Goal: Information Seeking & Learning: Learn about a topic

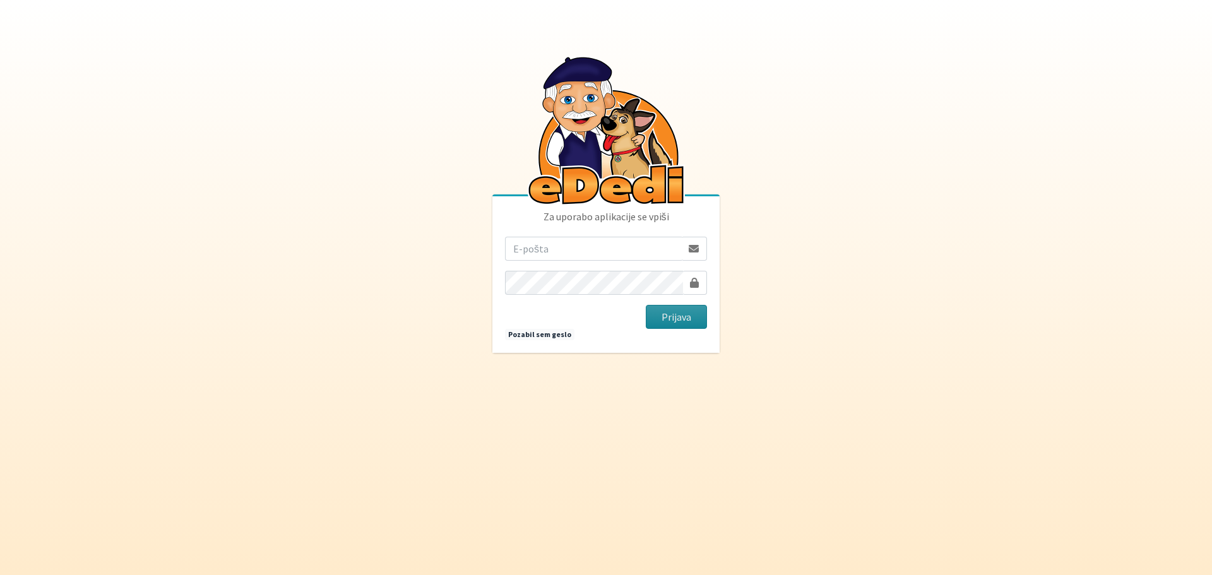
type input "rebeka.leskovic@gmail.com"
click at [707, 320] on button "Prijava" at bounding box center [676, 317] width 61 height 24
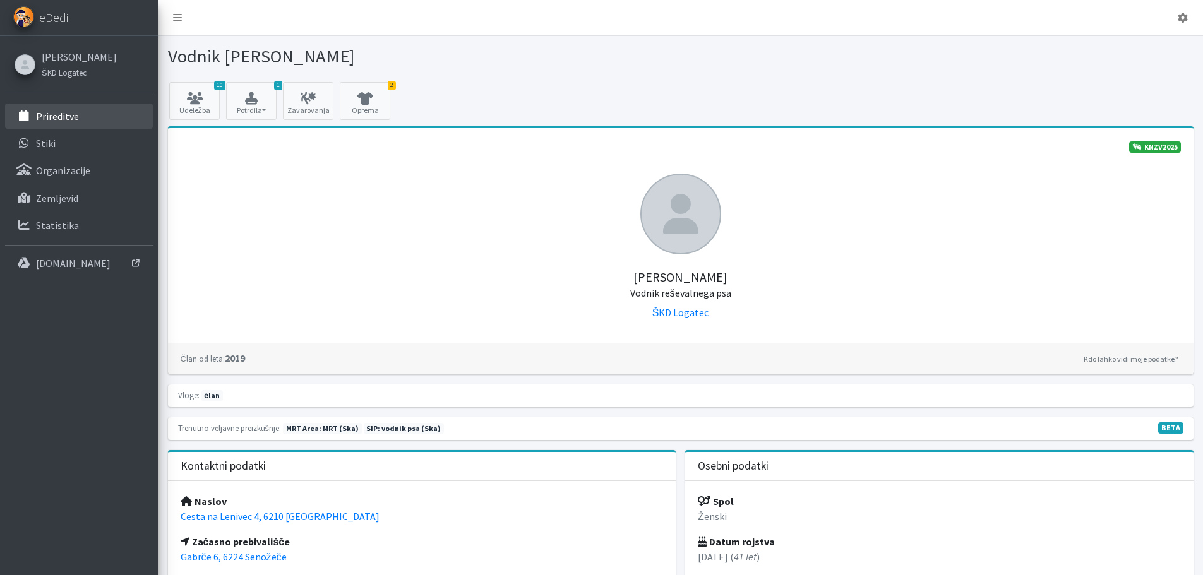
click at [65, 116] on p "Prireditve" at bounding box center [57, 116] width 43 height 13
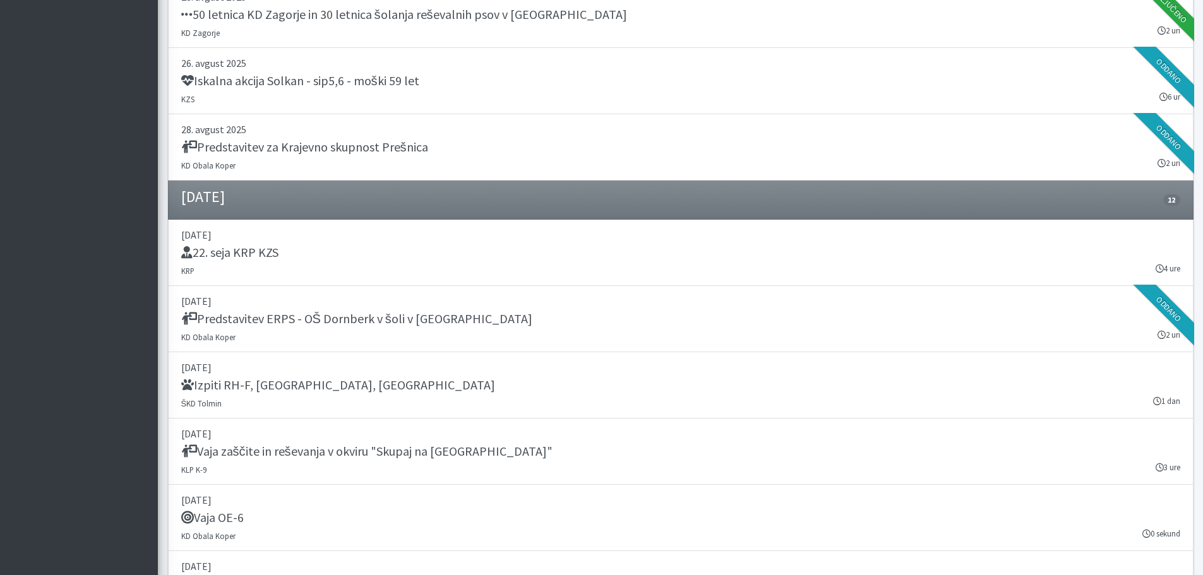
scroll to position [884, 0]
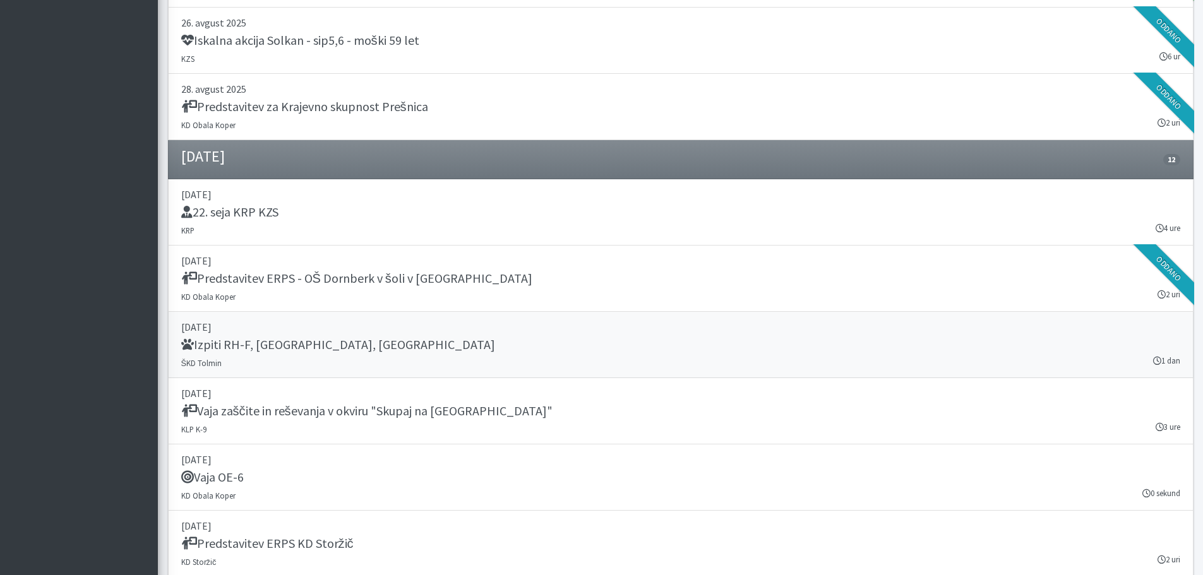
click at [415, 352] on div "Izpiti RH-F, FL, MT" at bounding box center [680, 346] width 999 height 18
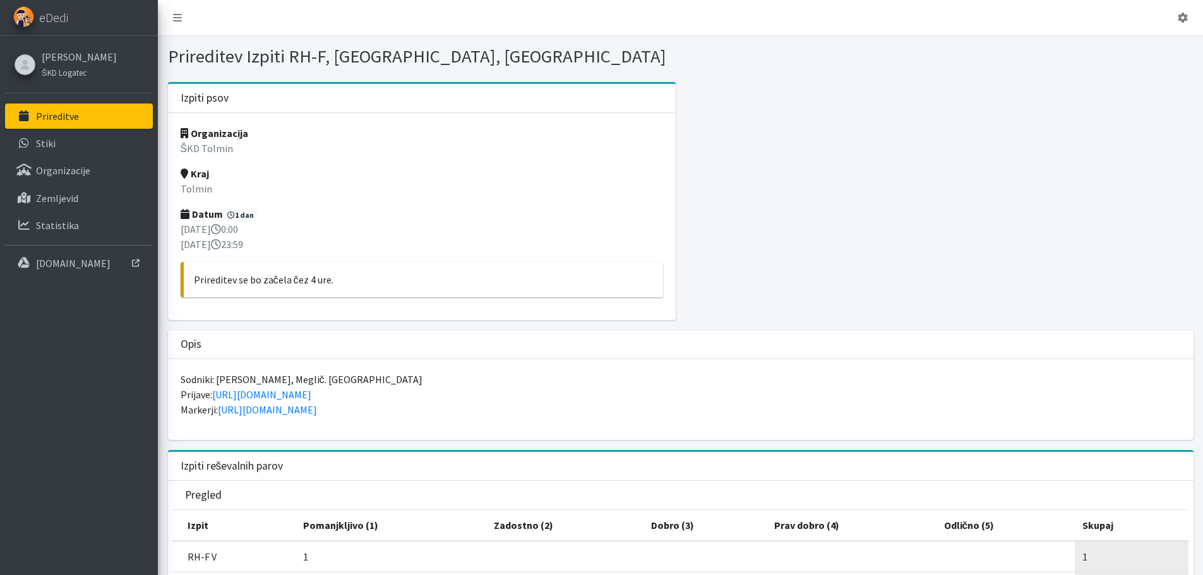
click at [95, 116] on link "Prireditve" at bounding box center [79, 116] width 148 height 25
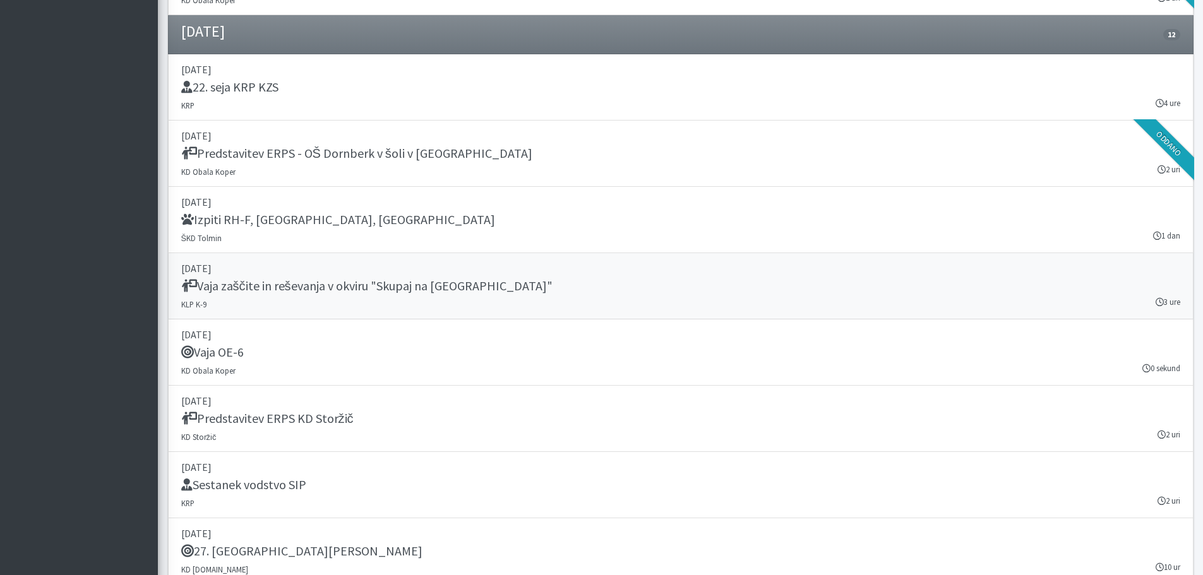
scroll to position [1010, 0]
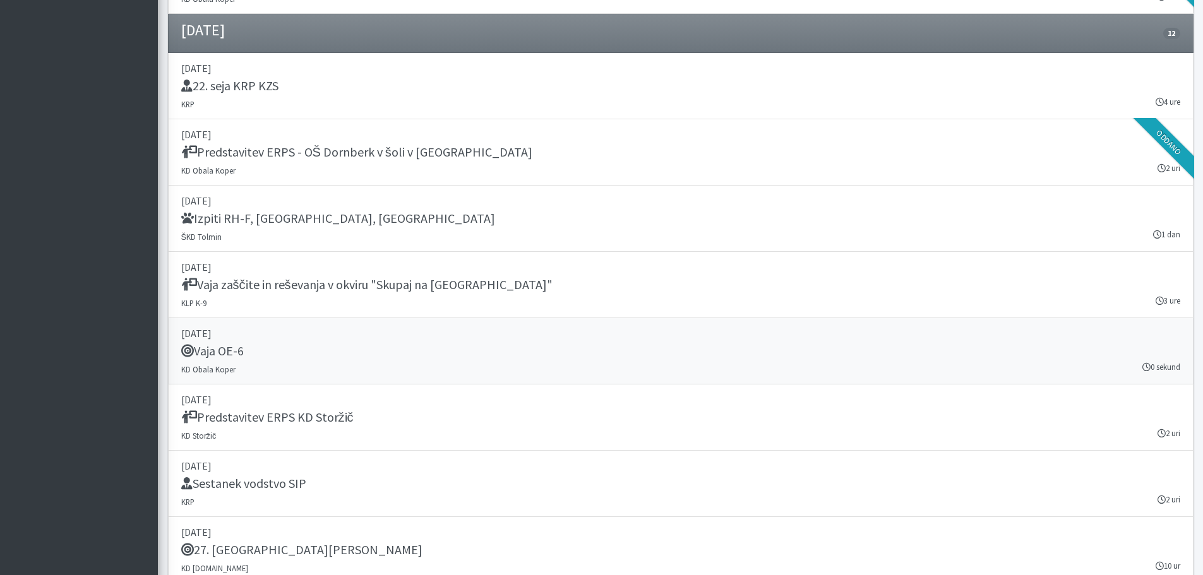
click at [284, 350] on div "Vaja OE-6" at bounding box center [680, 352] width 999 height 18
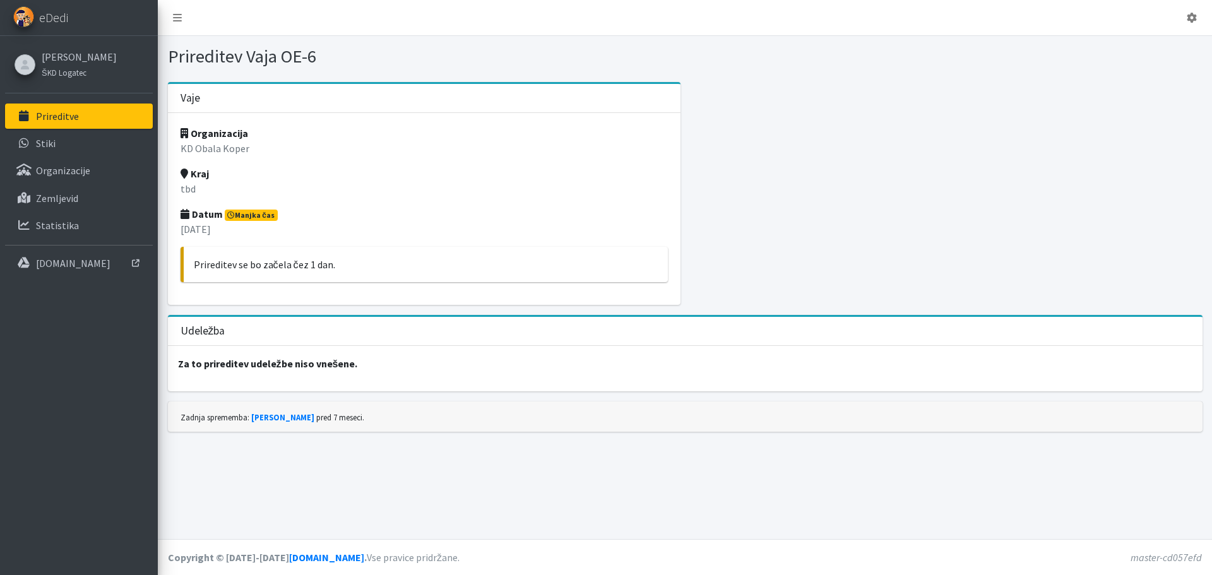
click at [119, 125] on link "Prireditve" at bounding box center [79, 116] width 148 height 25
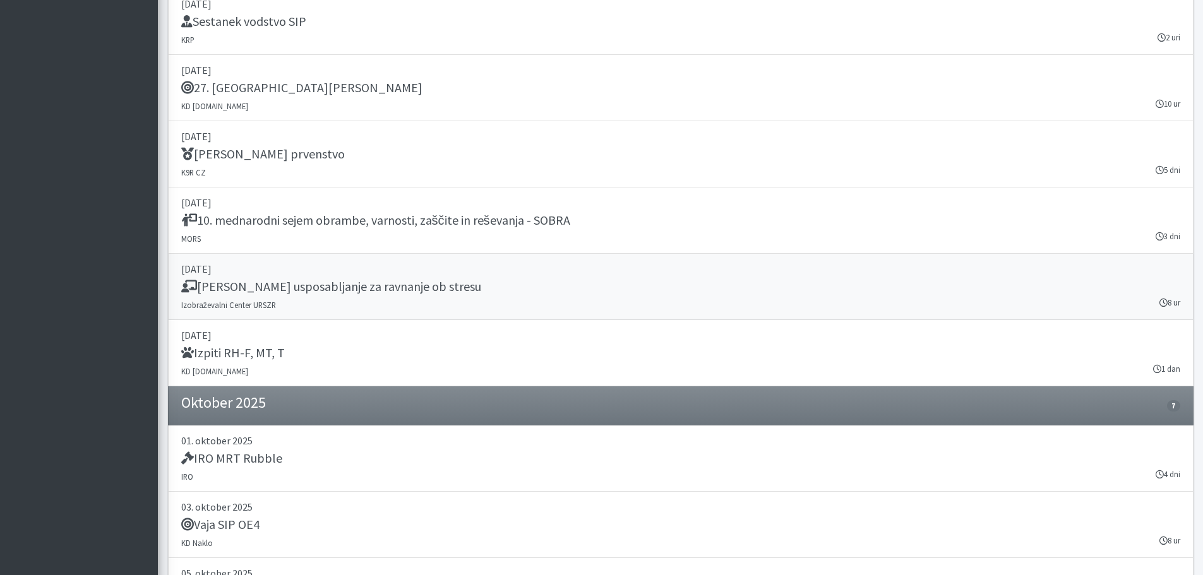
scroll to position [1579, 0]
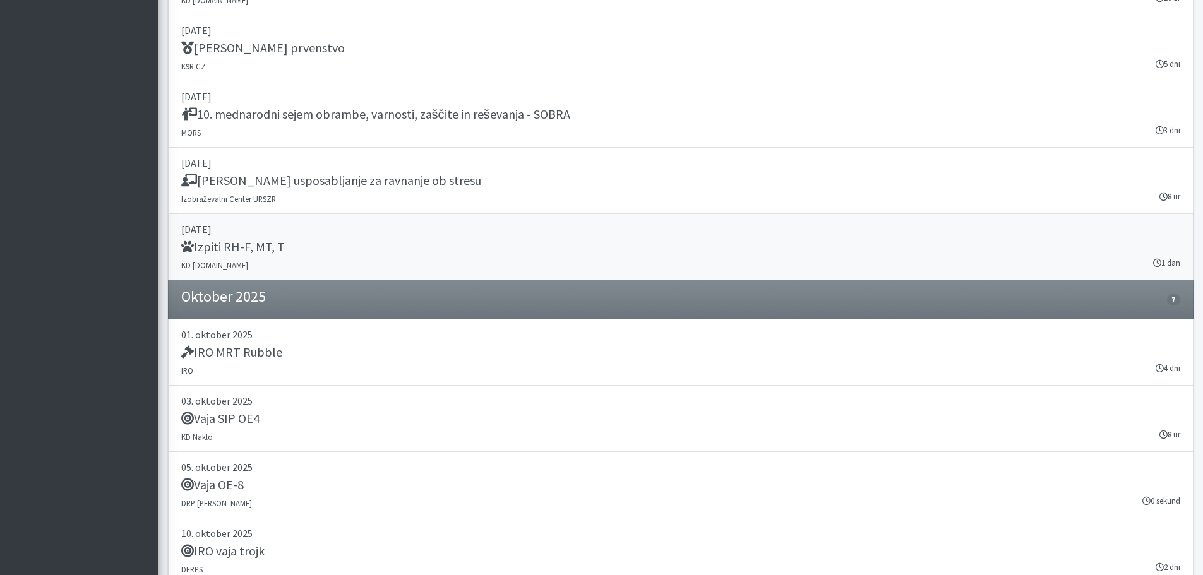
click at [401, 246] on div "Izpiti RH-F, MT, T" at bounding box center [680, 248] width 999 height 18
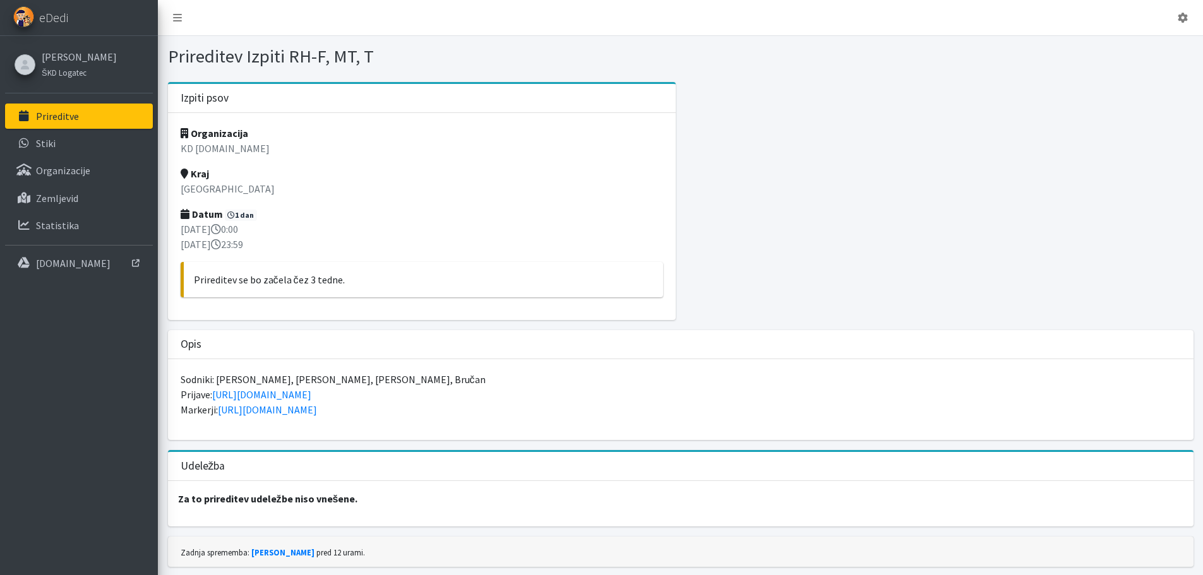
scroll to position [38, 0]
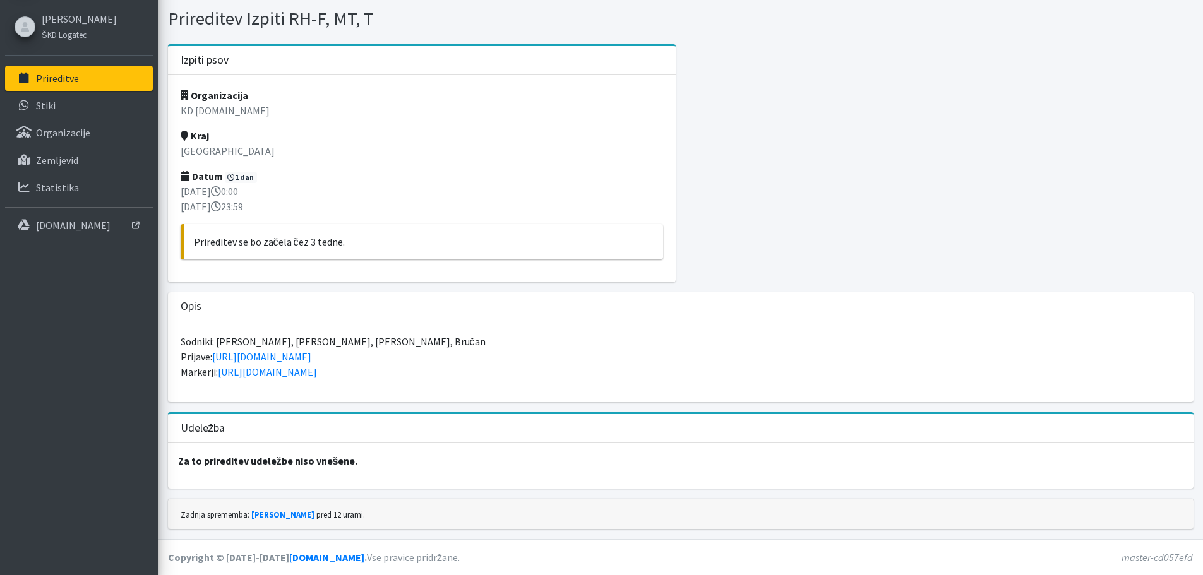
click at [90, 85] on link "Prireditve" at bounding box center [79, 78] width 148 height 25
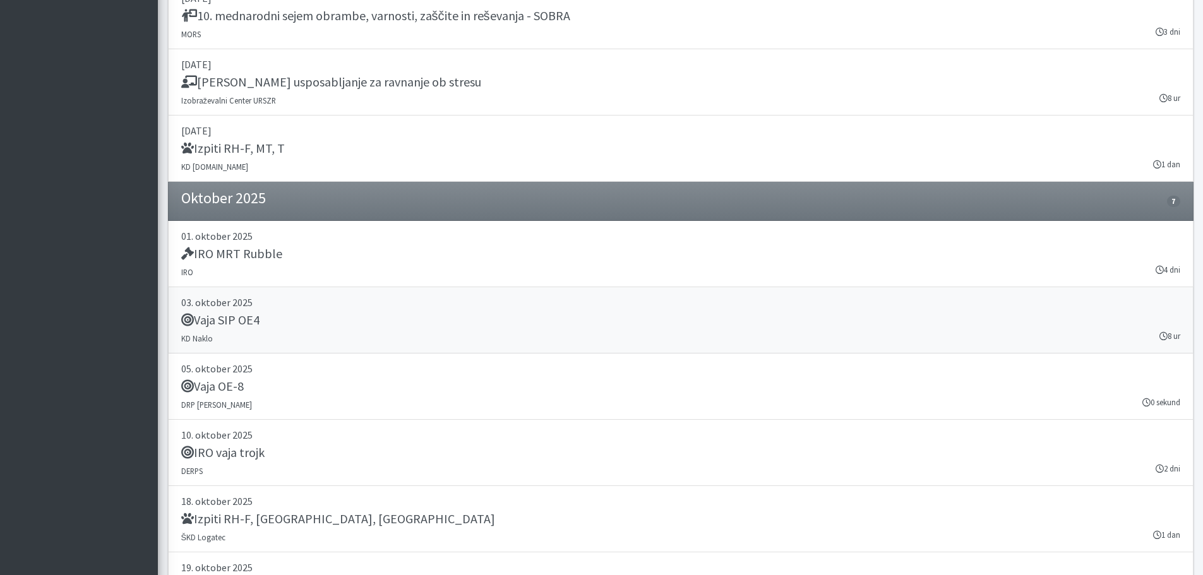
scroll to position [1705, 0]
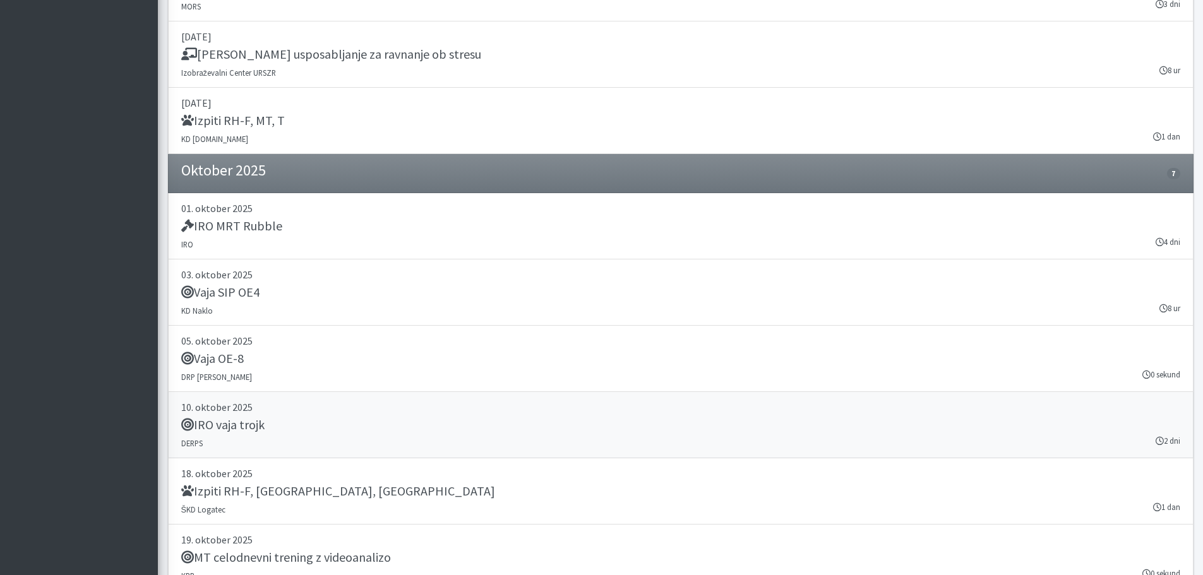
click at [335, 418] on div "IRO vaja trojk" at bounding box center [680, 426] width 999 height 18
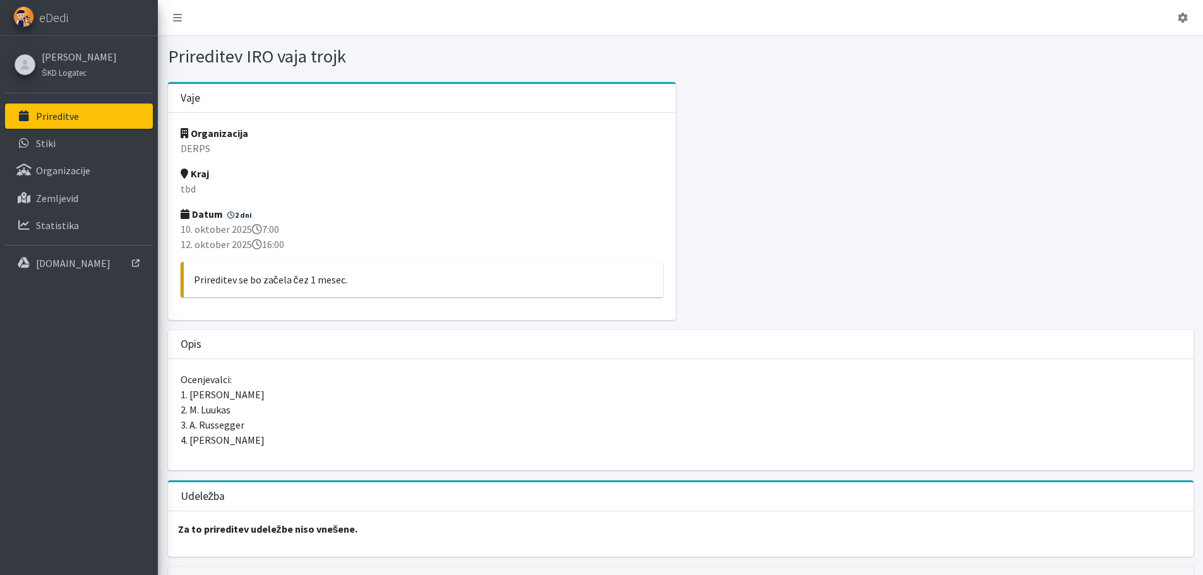
click at [74, 114] on p "Prireditve" at bounding box center [57, 116] width 43 height 13
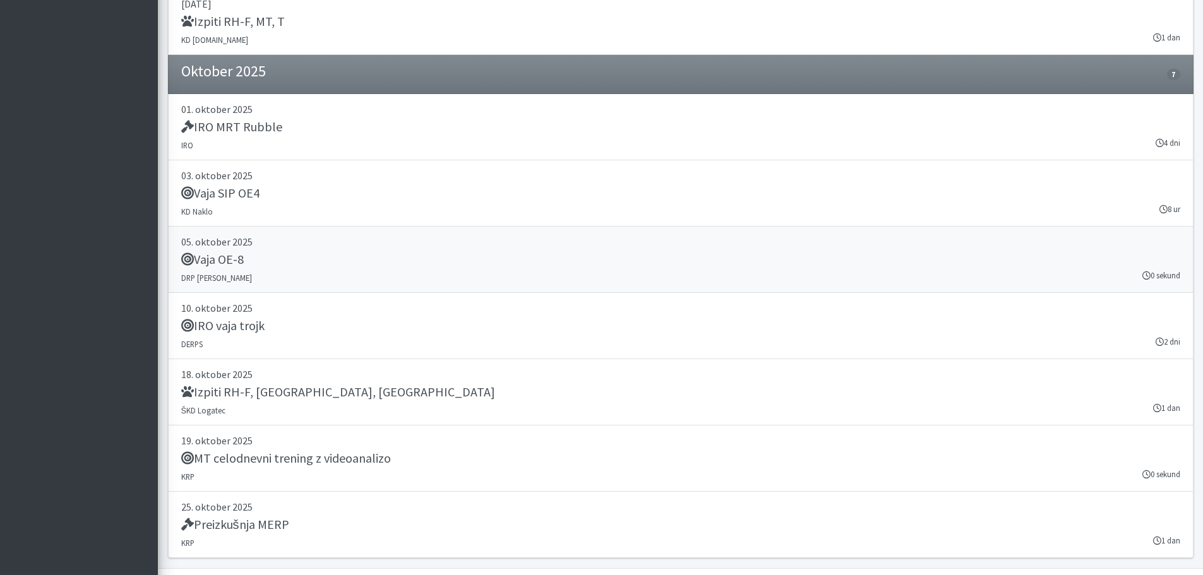
scroll to position [1833, 0]
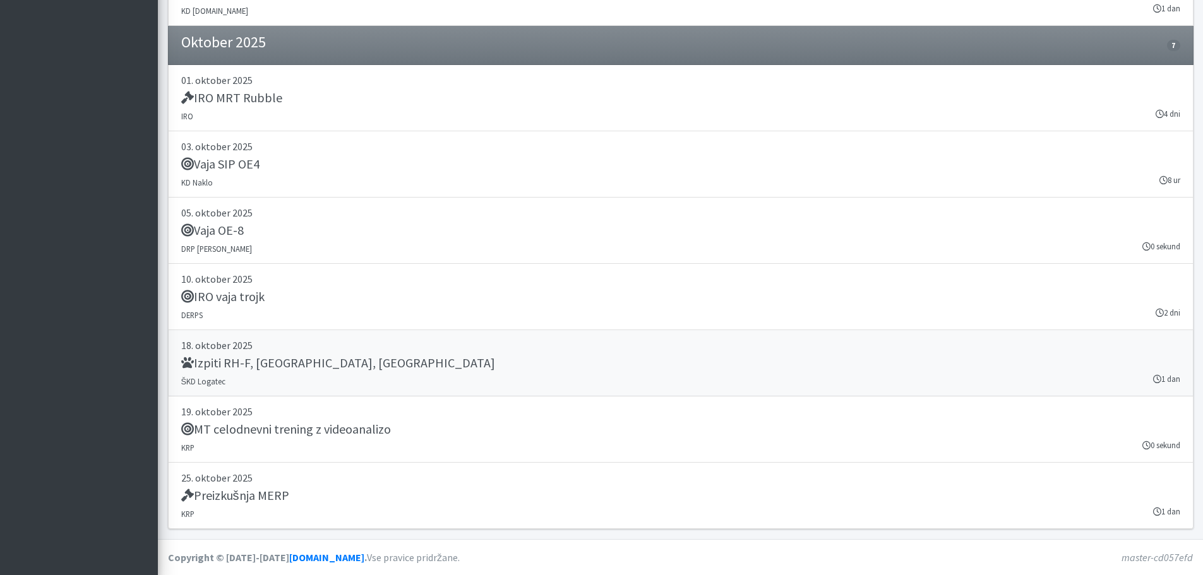
click at [320, 368] on div "Izpiti RH-F, [GEOGRAPHIC_DATA], [GEOGRAPHIC_DATA]" at bounding box center [680, 364] width 999 height 18
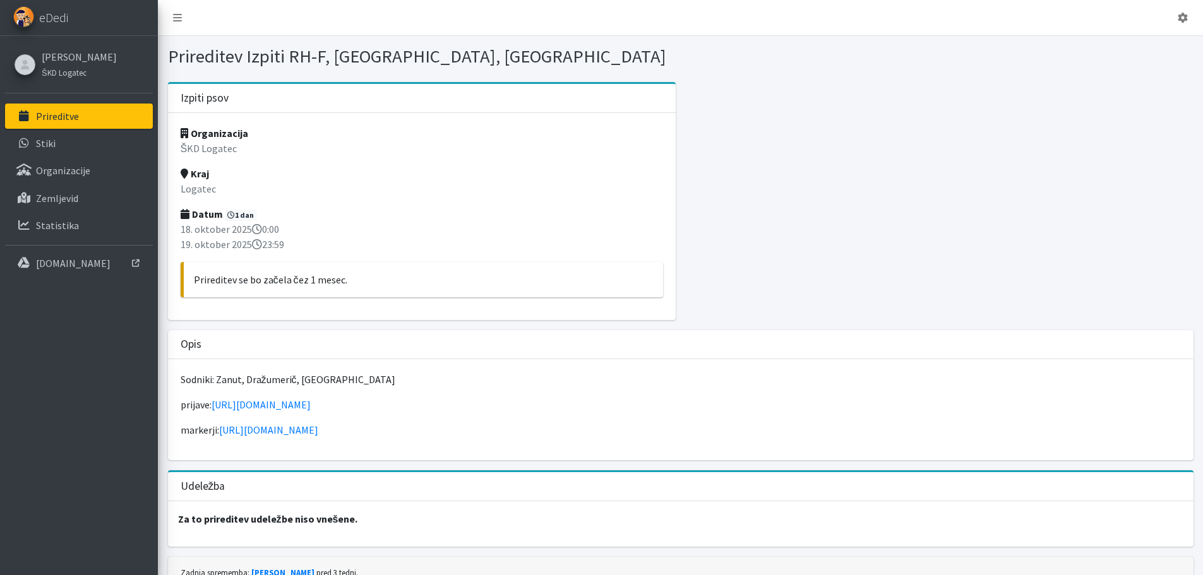
click at [117, 125] on link "Prireditve" at bounding box center [79, 116] width 148 height 25
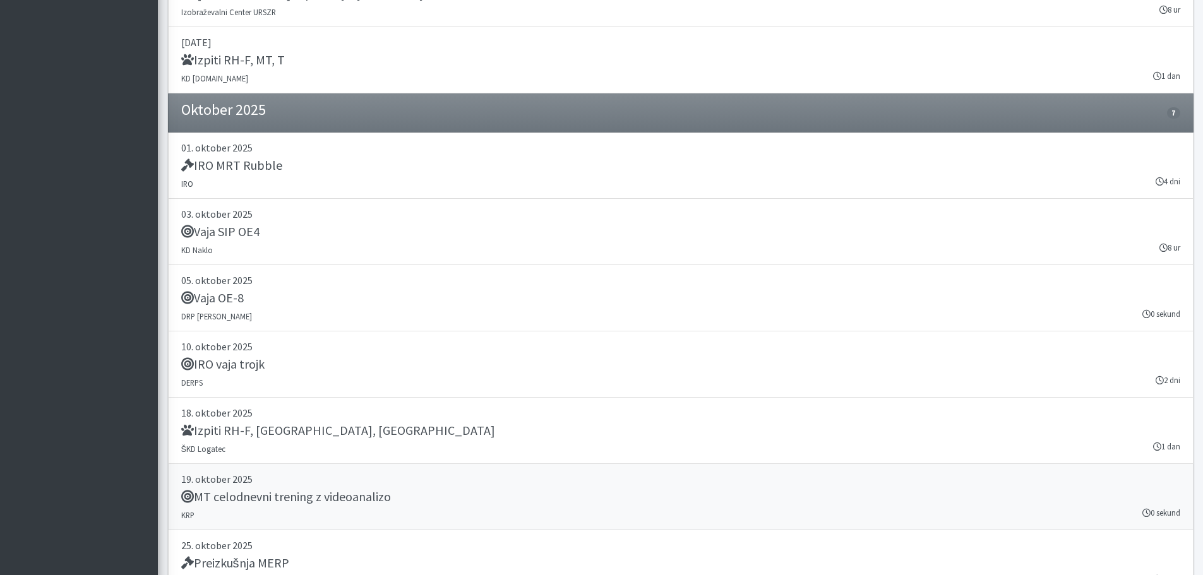
scroll to position [1831, 0]
